Goal: Use online tool/utility

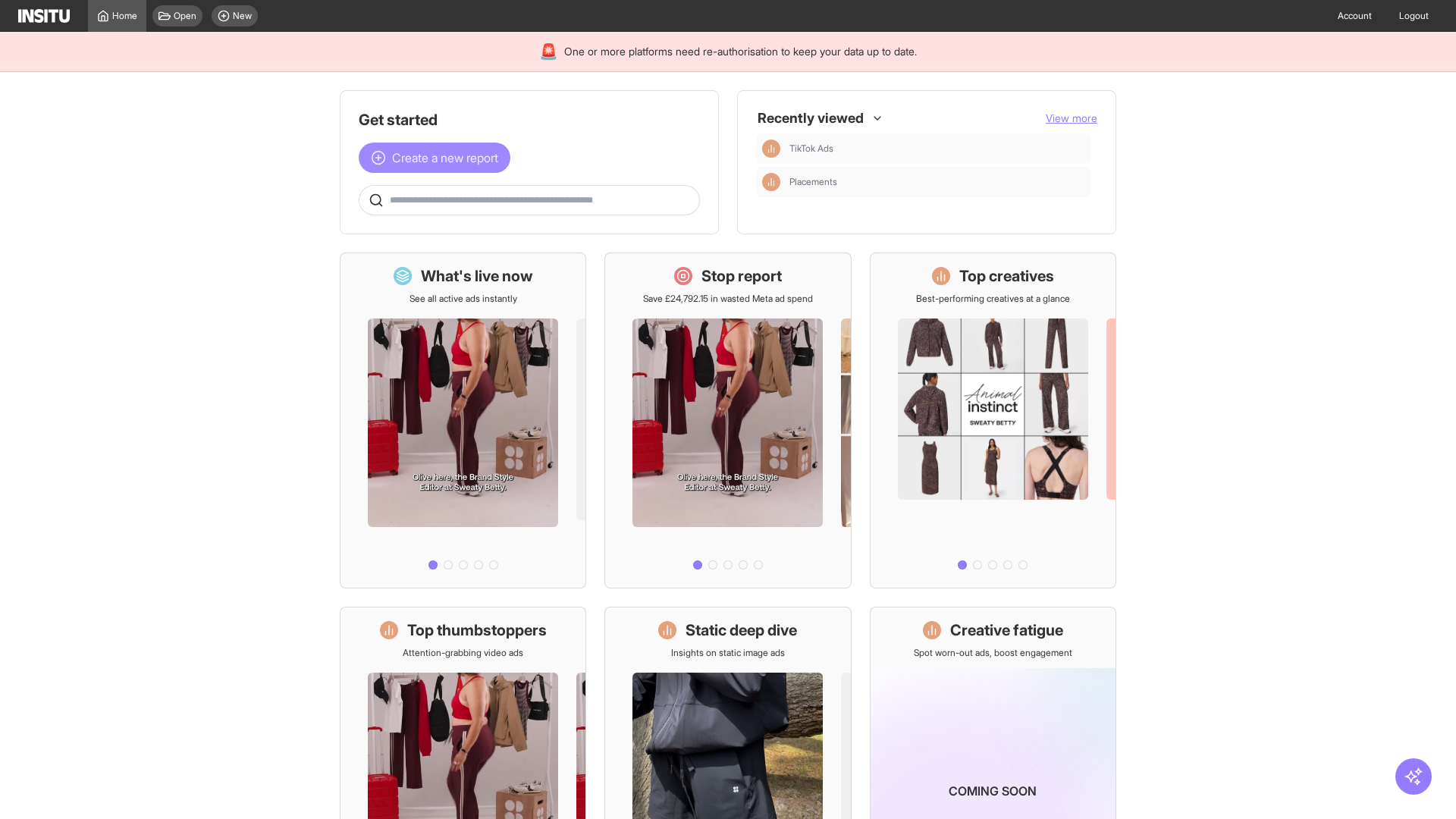
click at [439, 158] on span "Create a new report" at bounding box center [445, 158] width 106 height 18
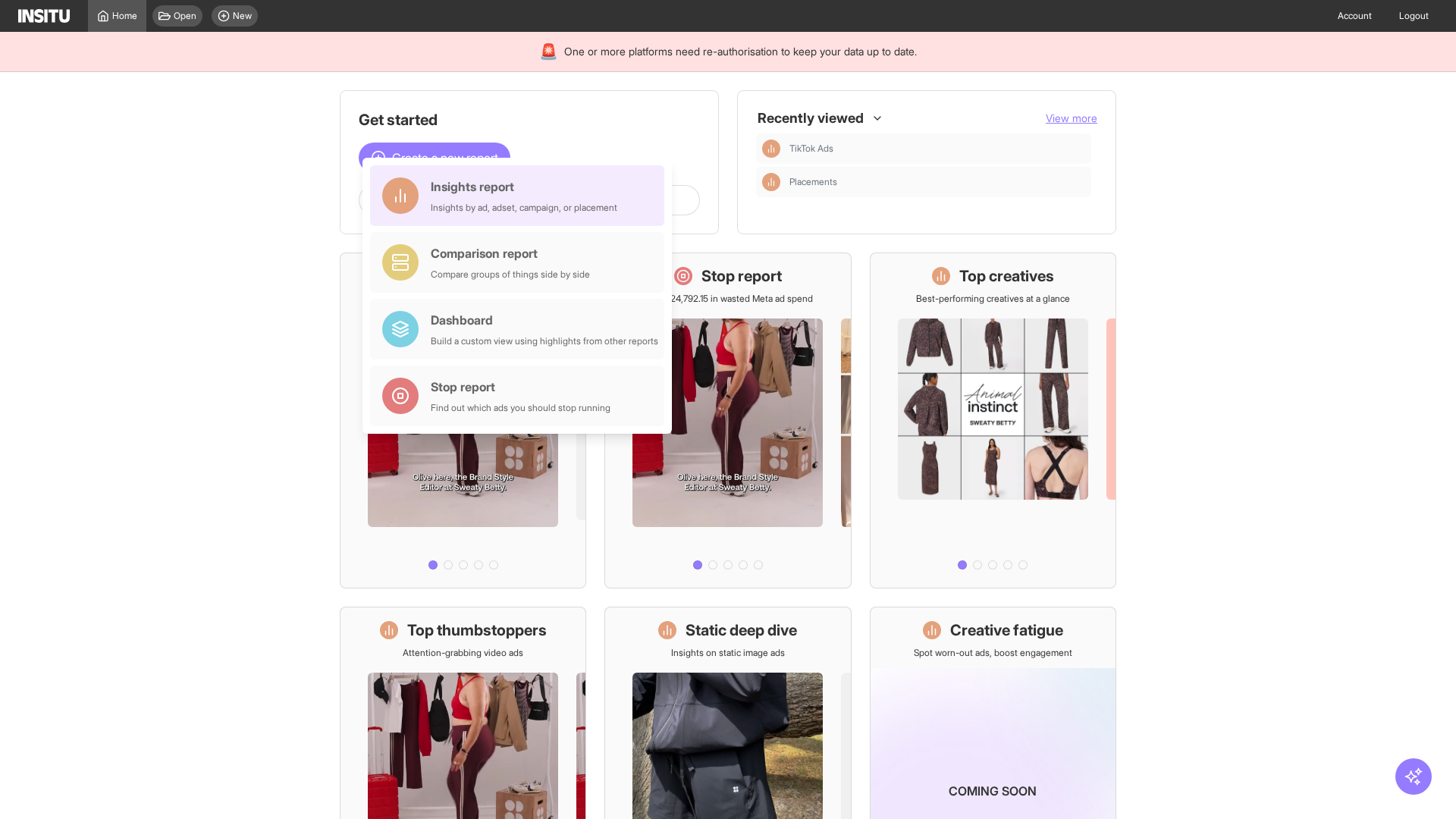
click at [521, 196] on div "Insights report Insights by ad, adset, campaign, or placement" at bounding box center [524, 196] width 187 height 37
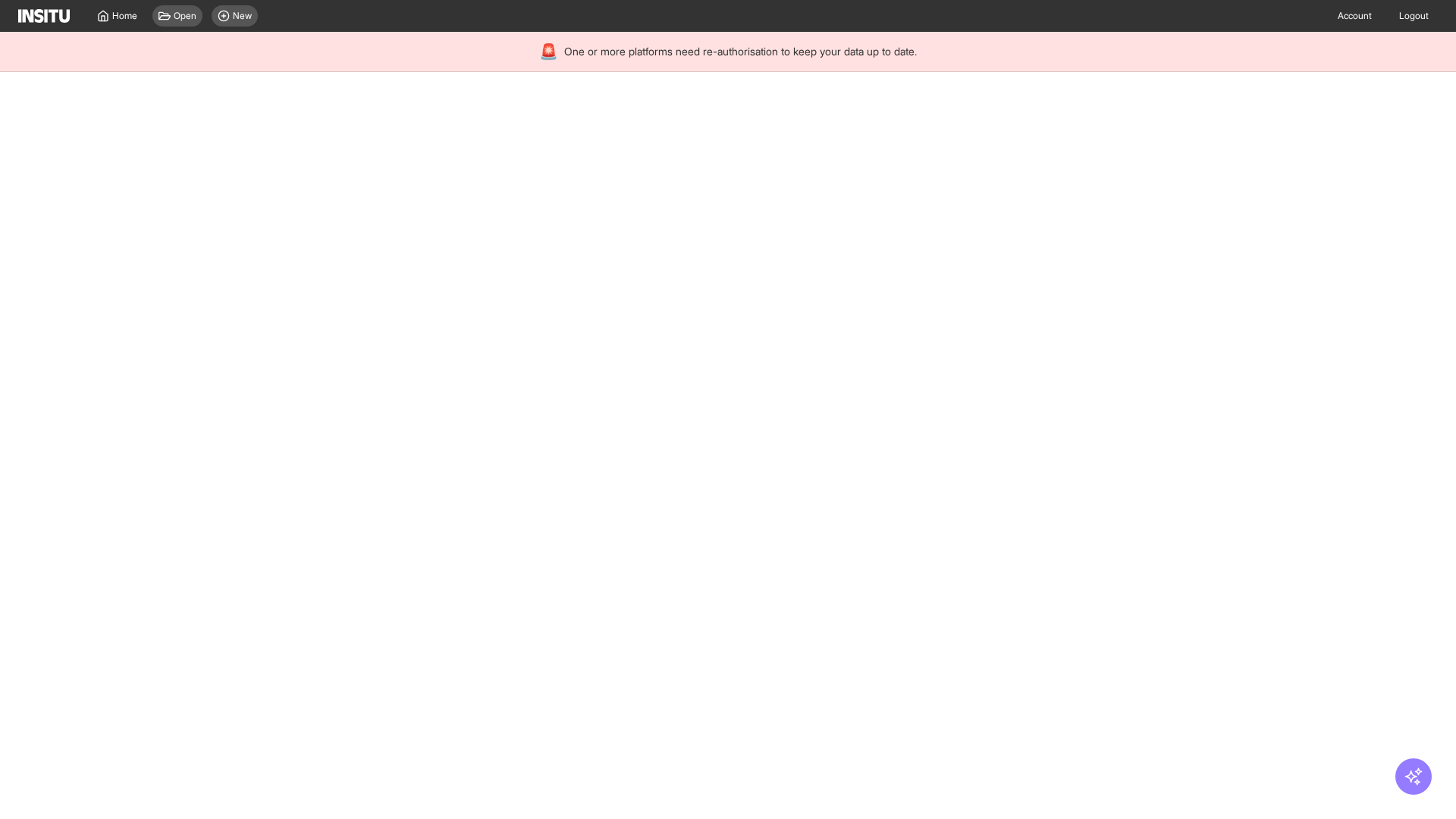
select select "**"
